Goal: Information Seeking & Learning: Learn about a topic

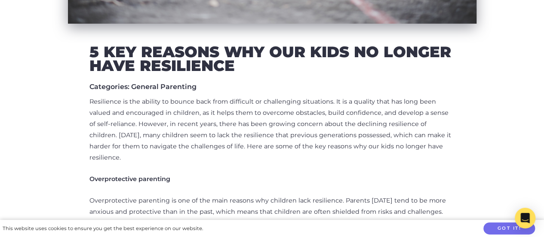
scroll to position [342, 0]
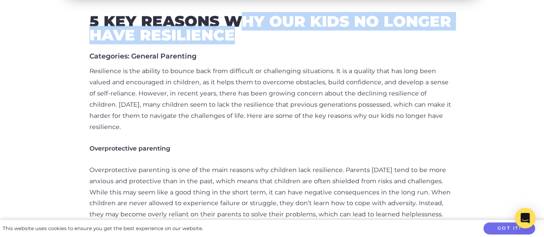
drag, startPoint x: 232, startPoint y: 35, endPoint x: 236, endPoint y: 21, distance: 14.7
click at [236, 21] on h2 "5 Key Reasons Why our Kids No Longer Have Resilience" at bounding box center [271, 28] width 365 height 27
drag, startPoint x: 225, startPoint y: 21, endPoint x: 244, endPoint y: 40, distance: 26.8
click at [244, 40] on h2 "5 Key Reasons Why our Kids No Longer Have Resilience" at bounding box center [271, 28] width 365 height 27
copy h2 "Why our Kids No Longer Have Resilience"
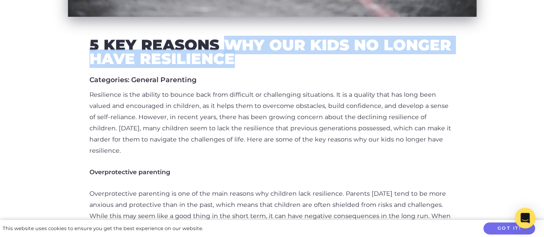
scroll to position [279, 0]
